Goal: Task Accomplishment & Management: Use online tool/utility

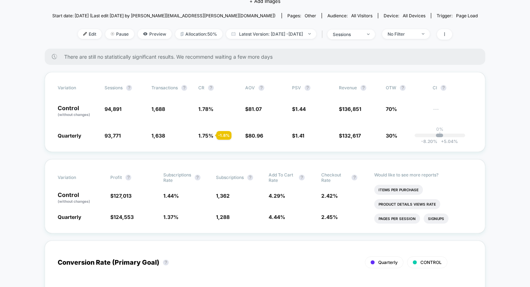
scroll to position [94, 0]
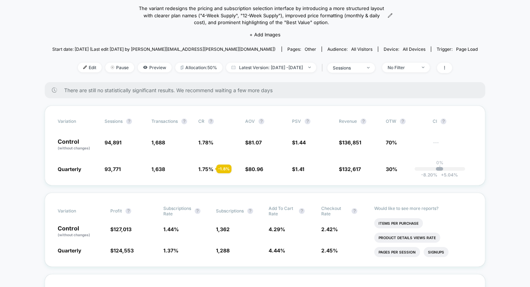
scroll to position [82, 0]
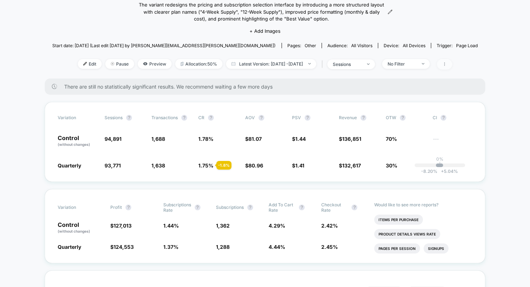
click at [447, 66] on icon at bounding box center [445, 64] width 4 height 4
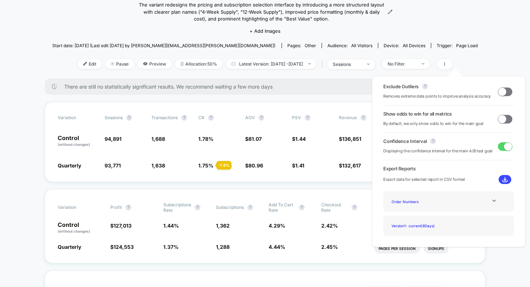
click at [126, 26] on div "< Back to all live experiences FO - Quarterly Buy Box LIVE Redirect Test The va…" at bounding box center [265, 16] width 426 height 123
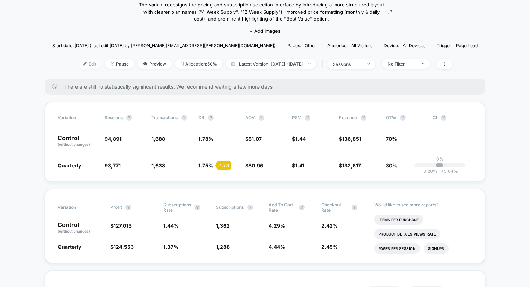
click at [84, 62] on span "Edit" at bounding box center [90, 64] width 24 height 10
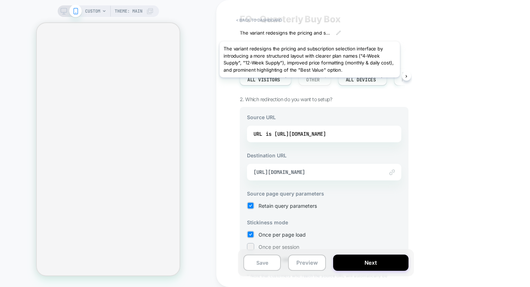
scroll to position [17, 0]
